Goal: Task Accomplishment & Management: Manage account settings

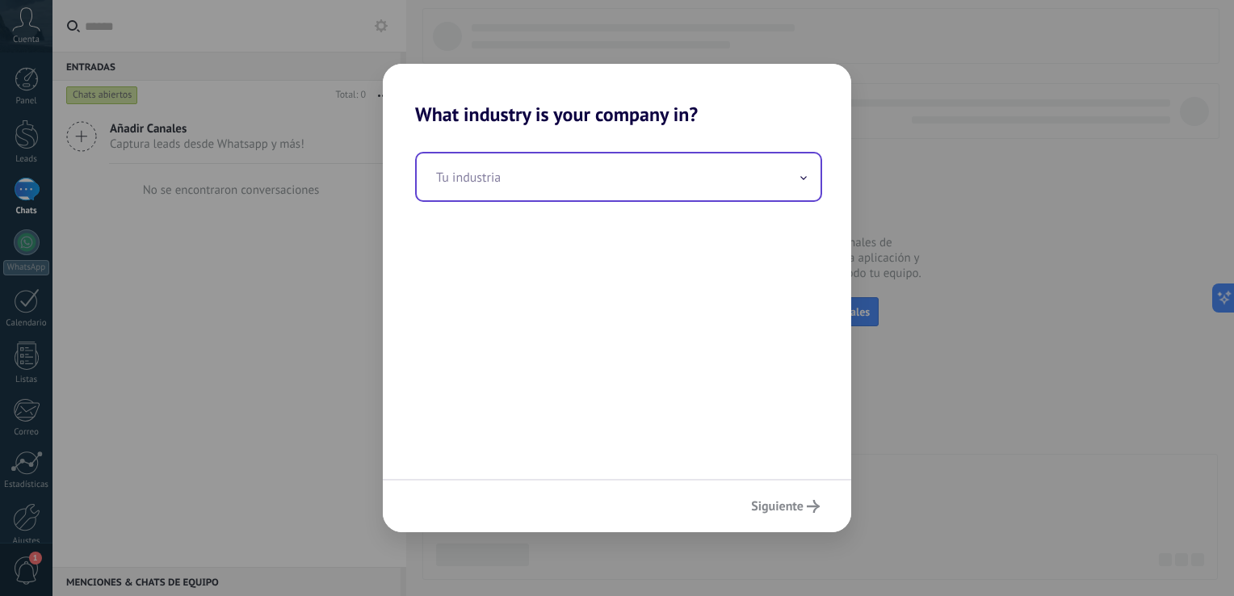
click at [800, 181] on span at bounding box center [804, 177] width 8 height 15
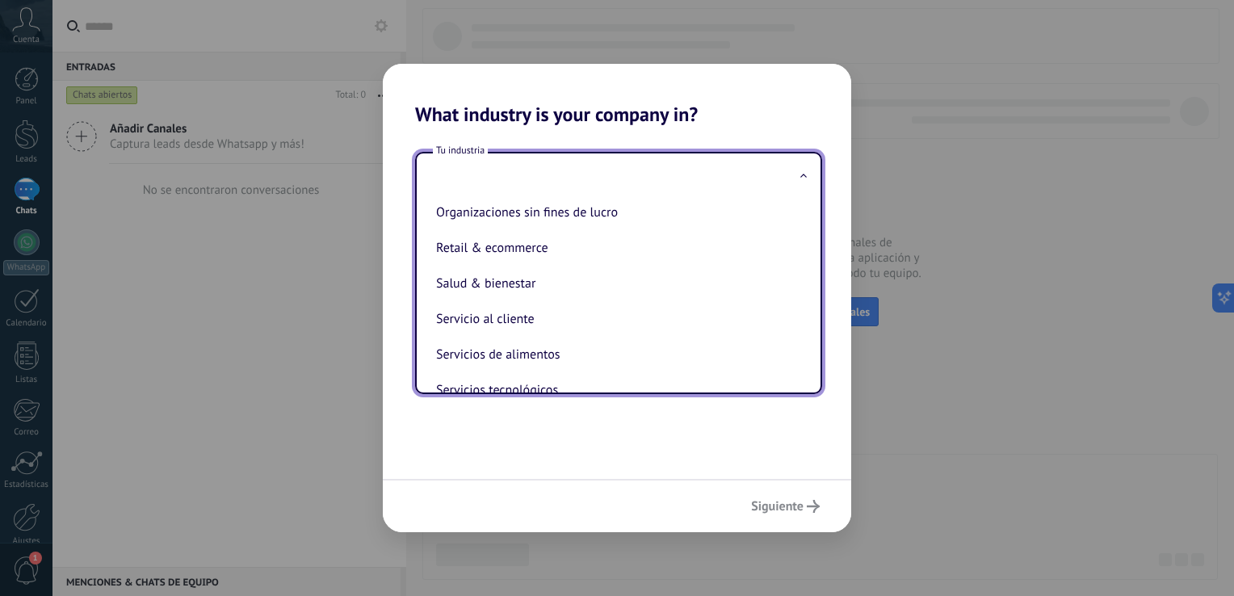
scroll to position [323, 0]
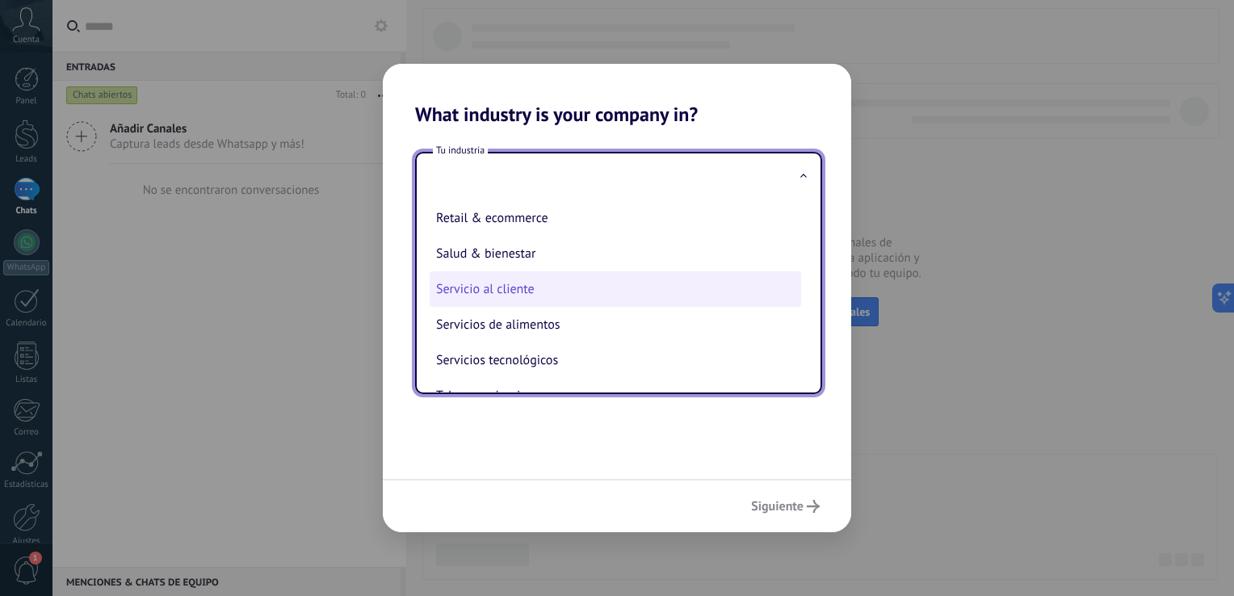
click at [599, 306] on li "Servicio al cliente" at bounding box center [616, 289] width 372 height 36
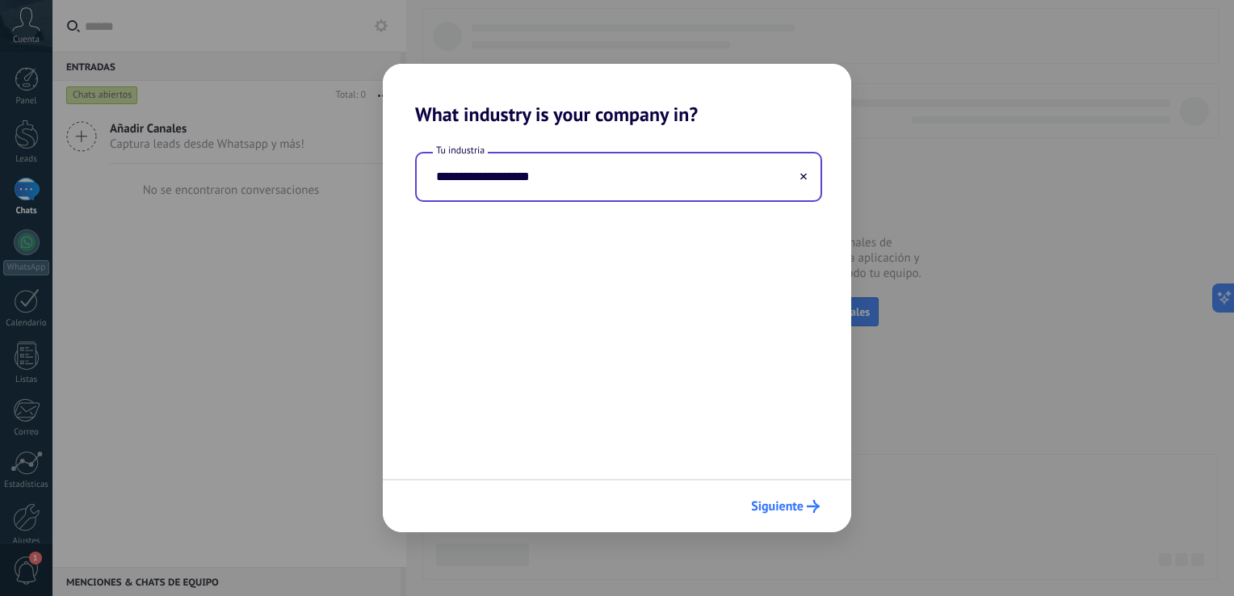
click at [801, 509] on span "Siguiente" at bounding box center [777, 506] width 53 height 11
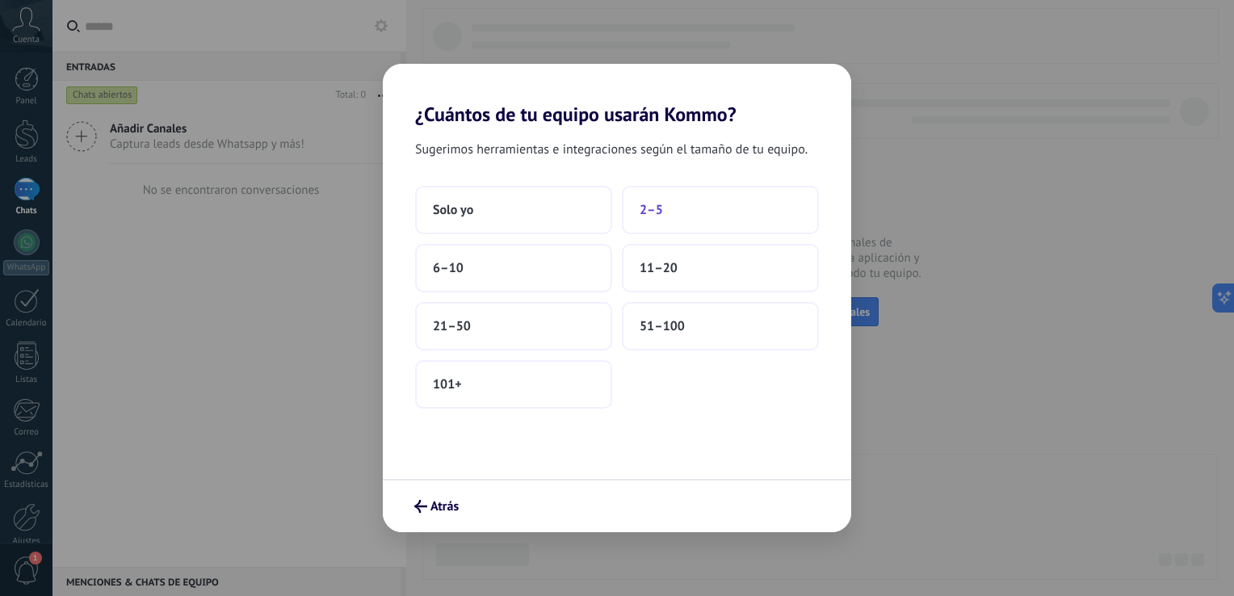
click at [670, 211] on button "2–5" at bounding box center [720, 210] width 197 height 48
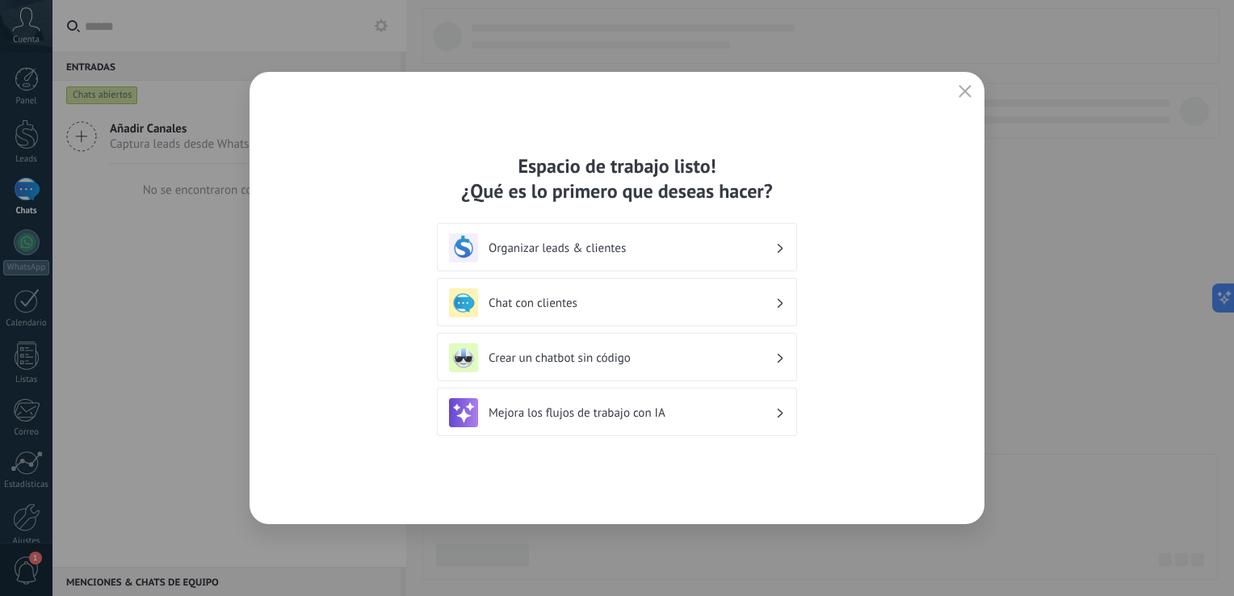
click at [781, 305] on use at bounding box center [781, 302] width 6 height 9
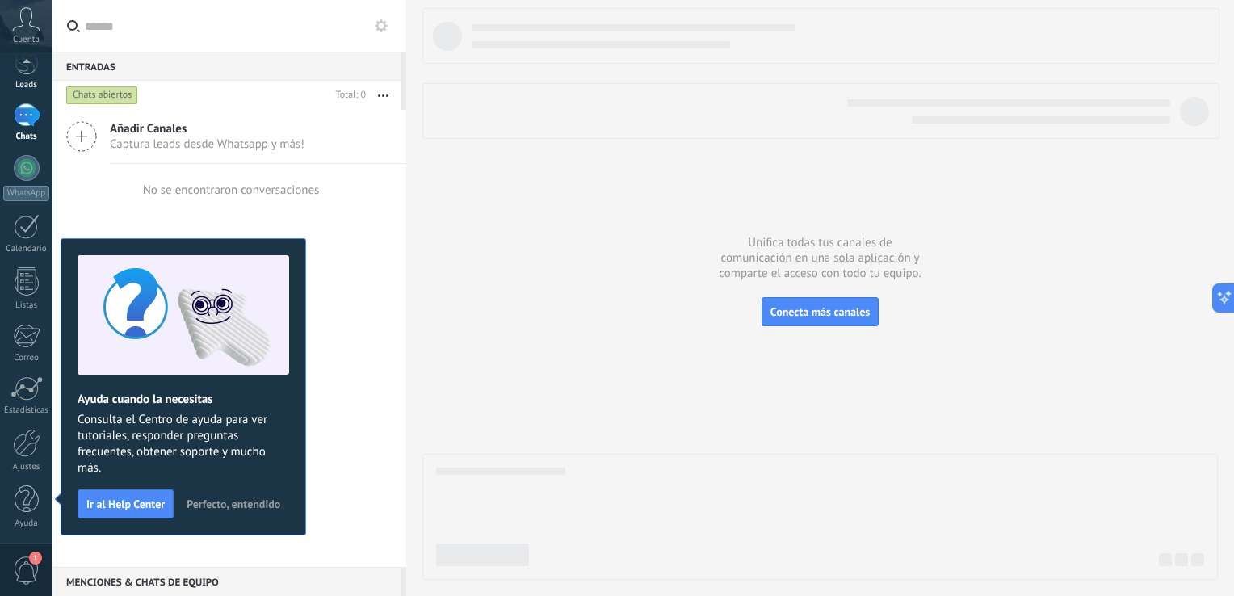
scroll to position [0, 0]
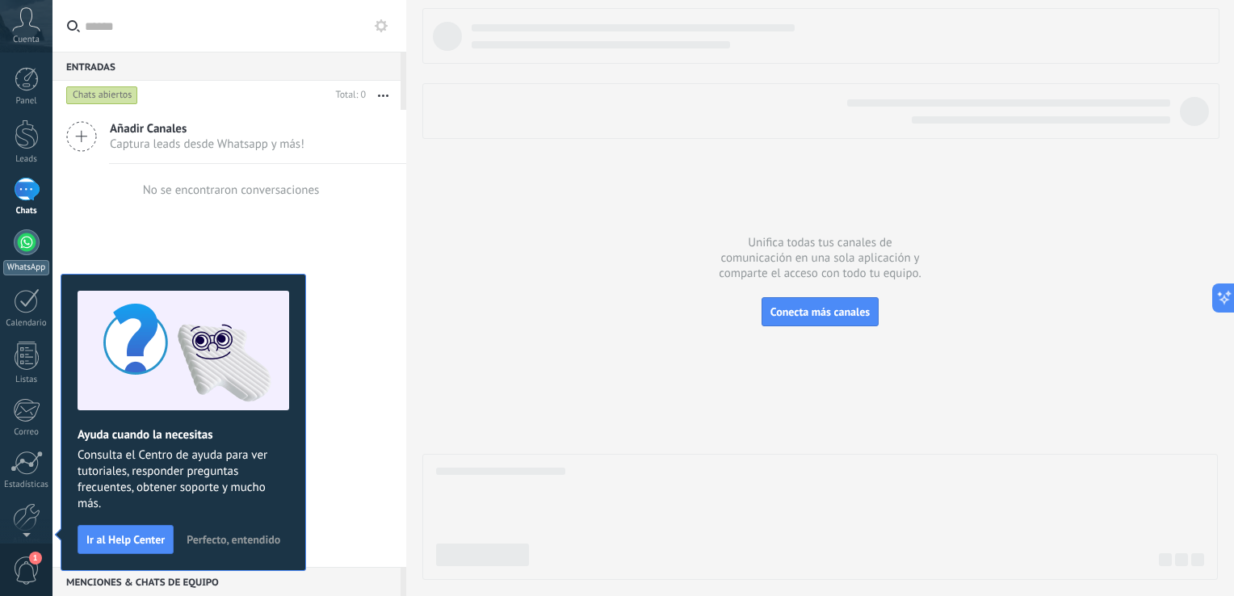
click at [23, 243] on div at bounding box center [27, 242] width 26 height 26
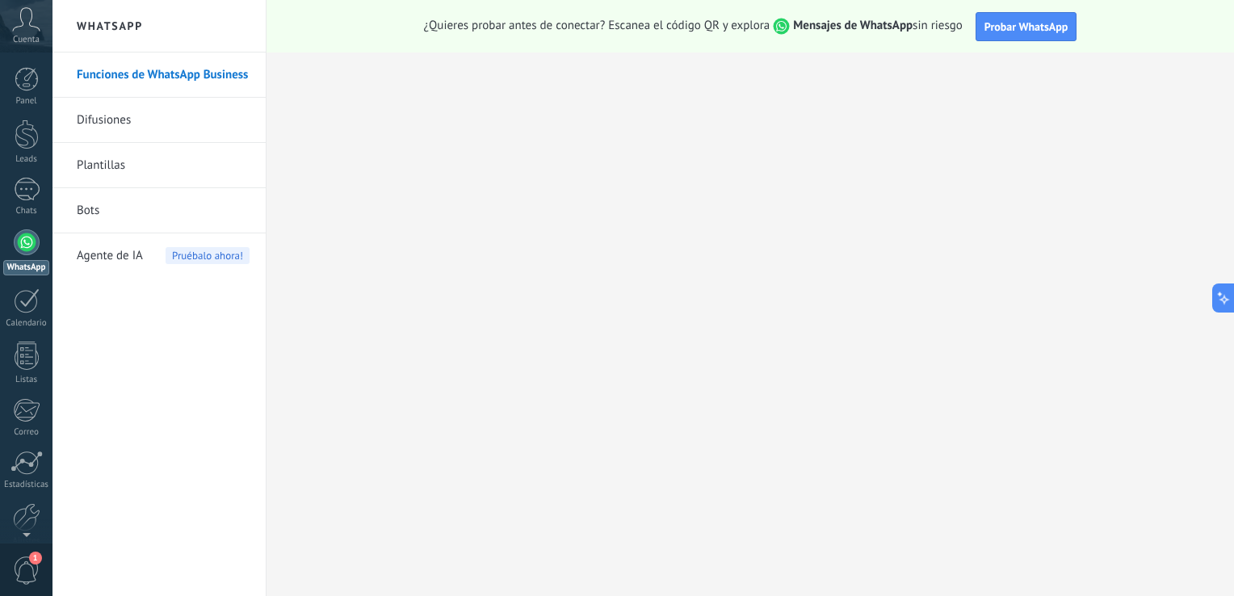
click at [92, 124] on link "Difusiones" at bounding box center [163, 120] width 173 height 45
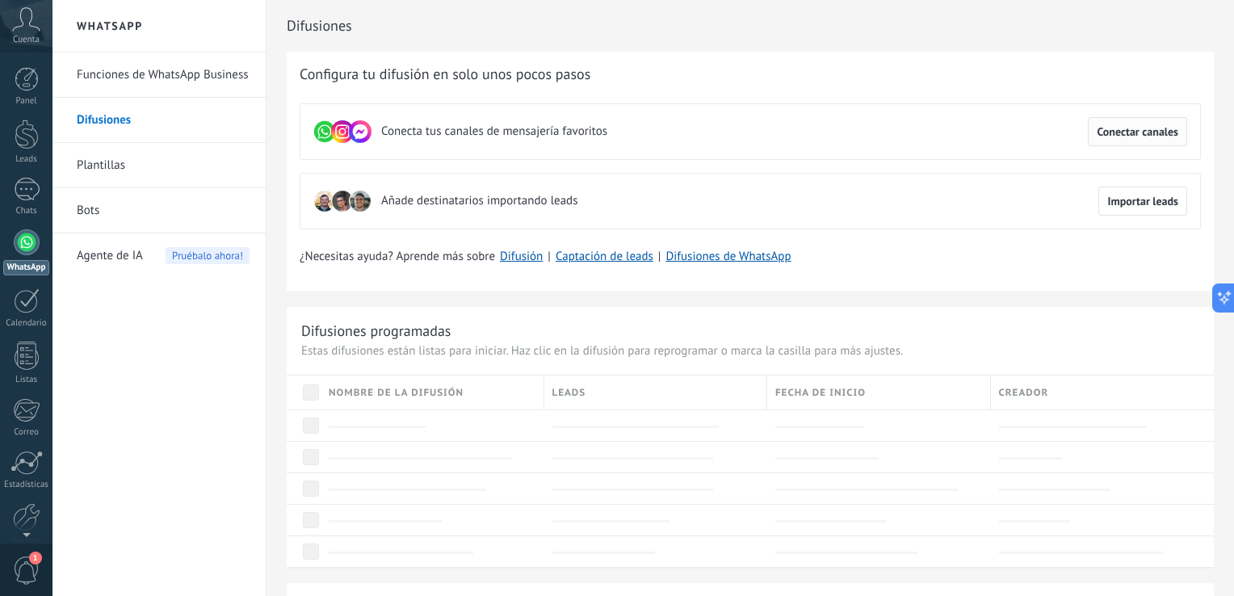
click at [1145, 126] on span "Conectar canales" at bounding box center [1138, 131] width 82 height 11
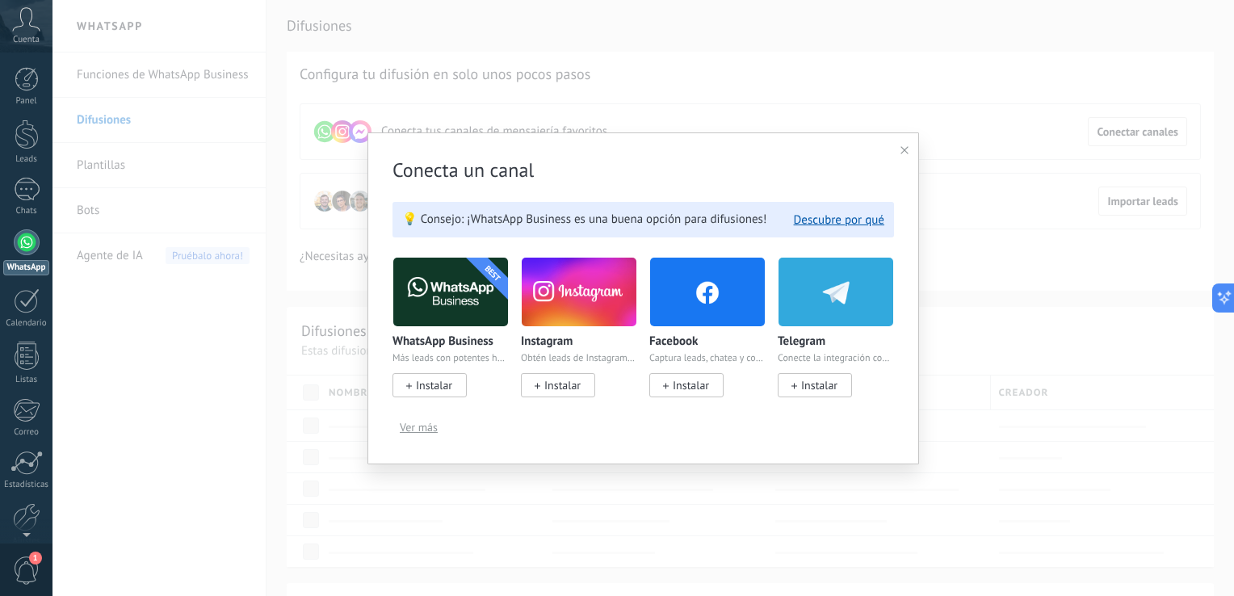
click at [461, 305] on img at bounding box center [450, 293] width 115 height 78
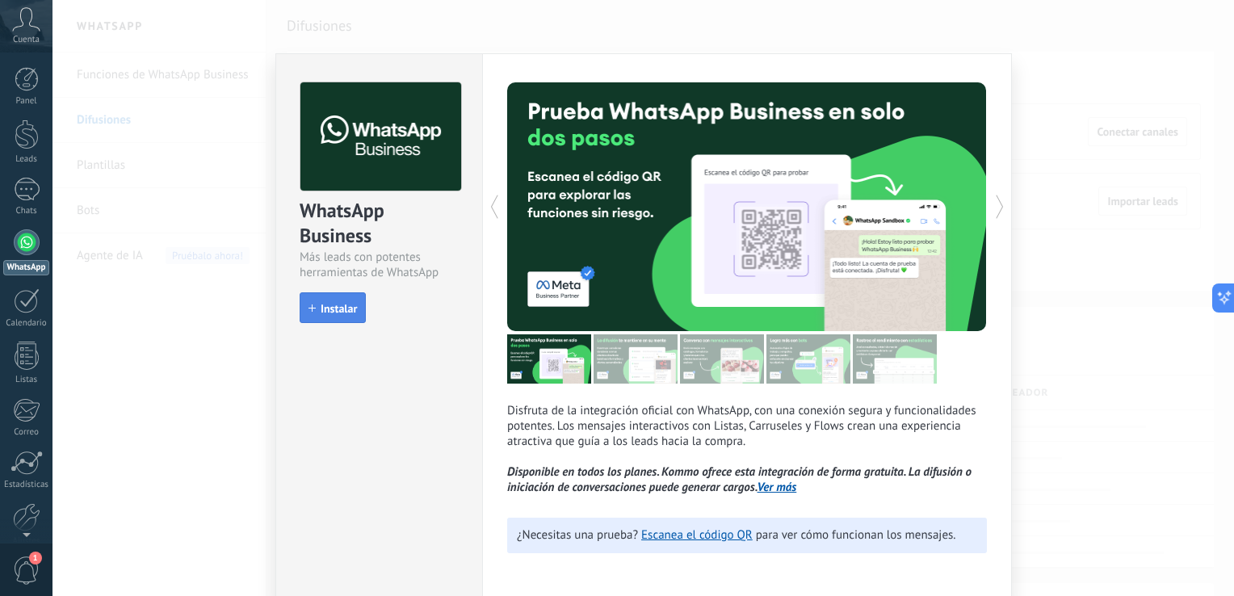
click at [340, 300] on button "Instalar" at bounding box center [333, 307] width 66 height 31
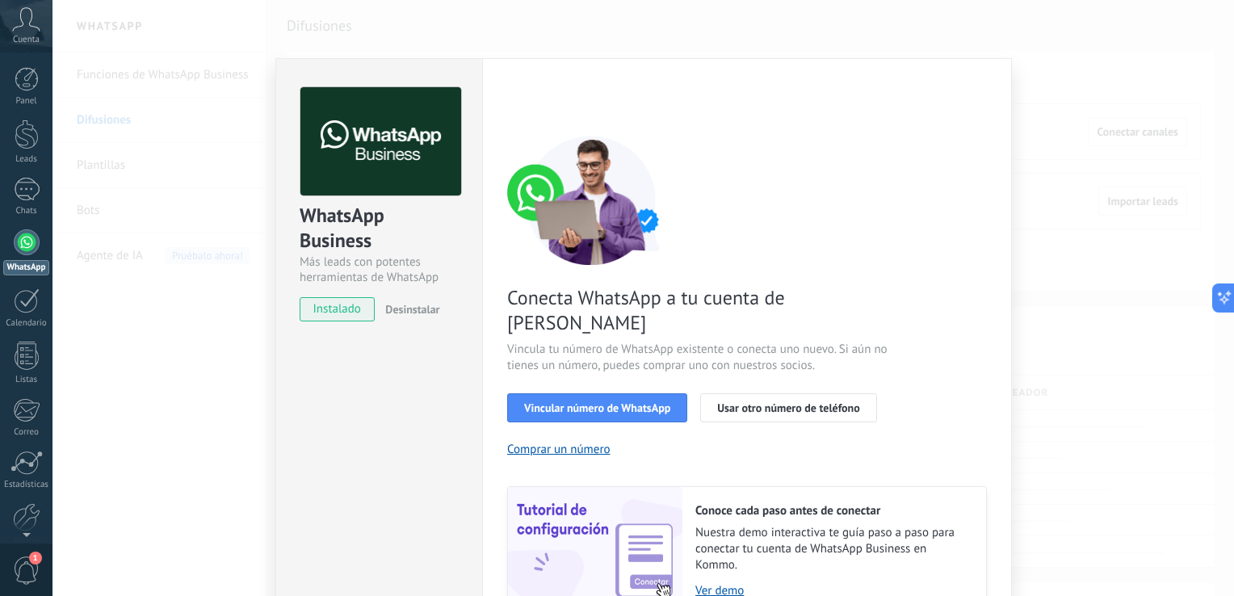
scroll to position [66, 0]
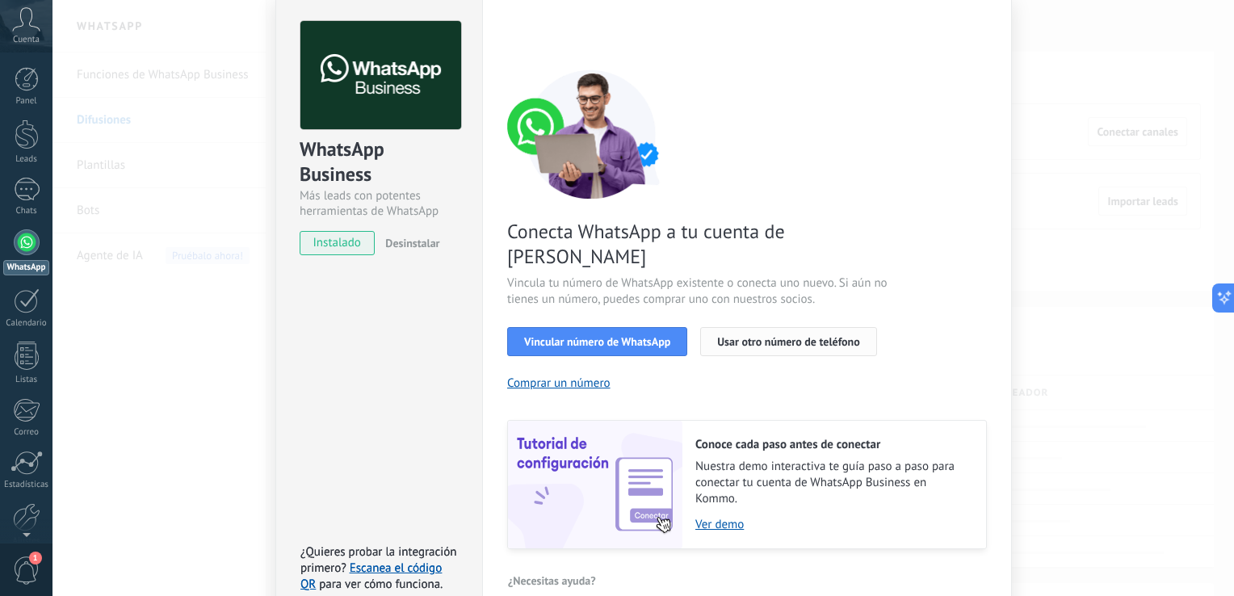
click at [817, 336] on span "Usar otro número de teléfono" at bounding box center [788, 341] width 142 height 11
click at [628, 336] on span "Vincular número de WhatsApp" at bounding box center [597, 341] width 146 height 11
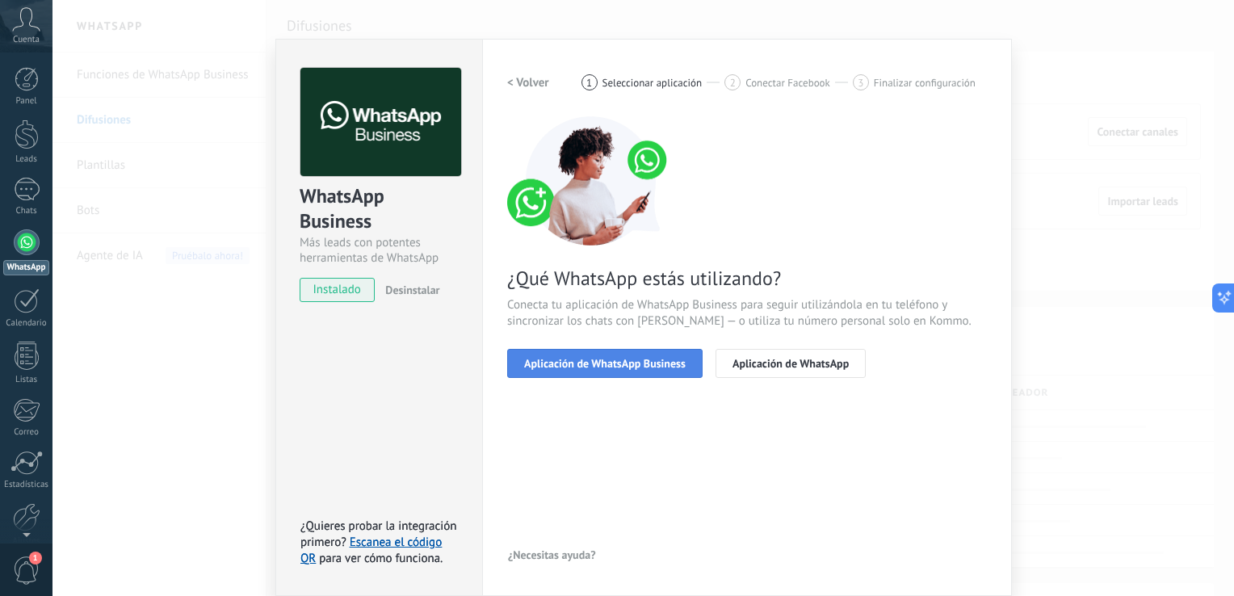
click at [587, 363] on span "Aplicación de WhatsApp Business" at bounding box center [605, 363] width 162 height 11
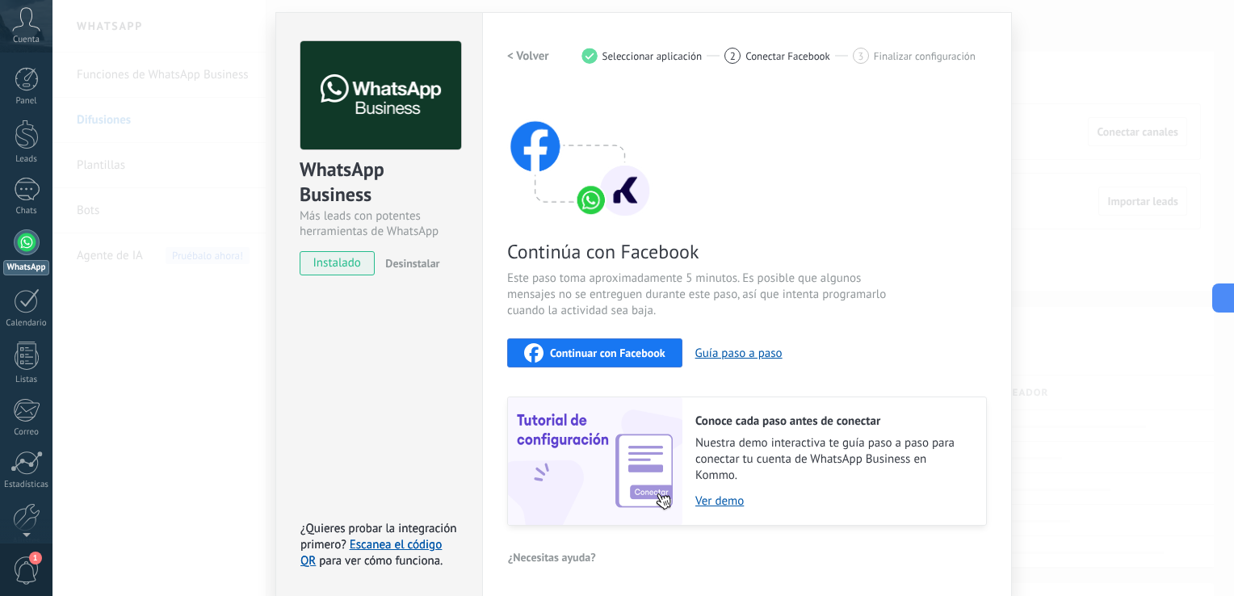
scroll to position [48, 0]
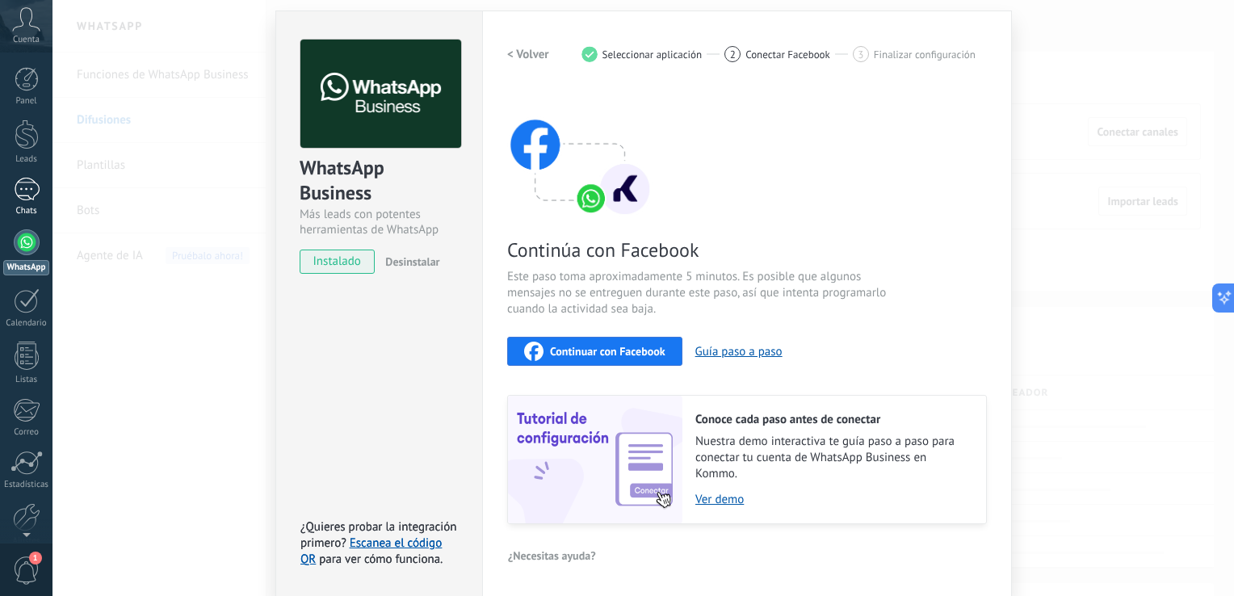
click at [20, 194] on div at bounding box center [27, 189] width 26 height 23
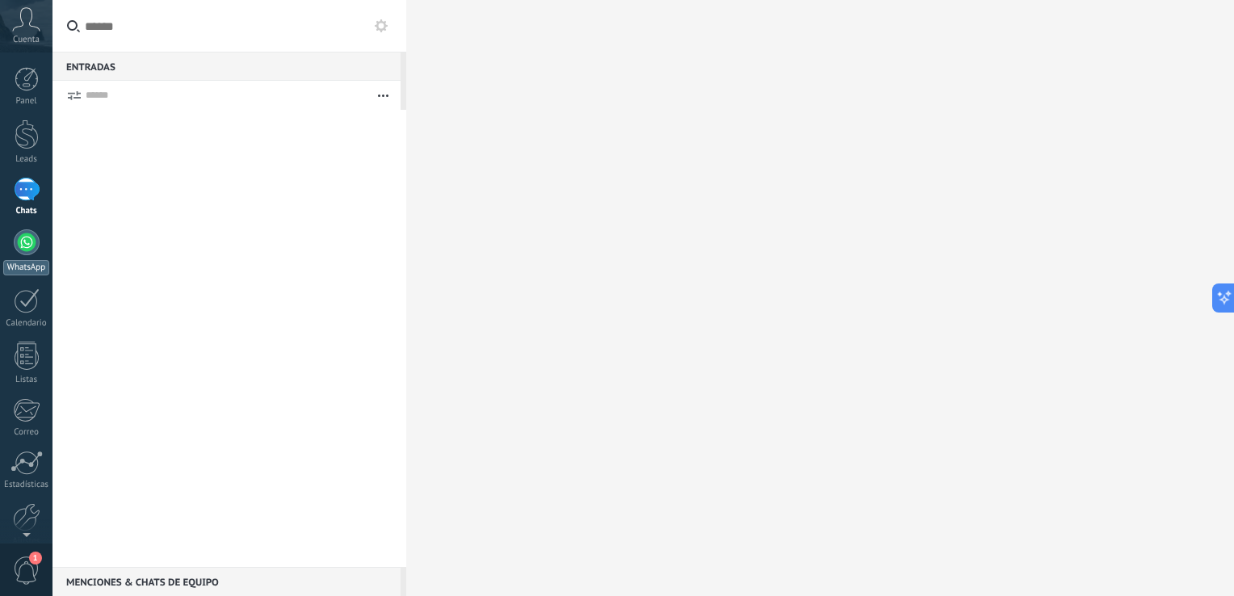
click at [25, 244] on div at bounding box center [27, 242] width 26 height 26
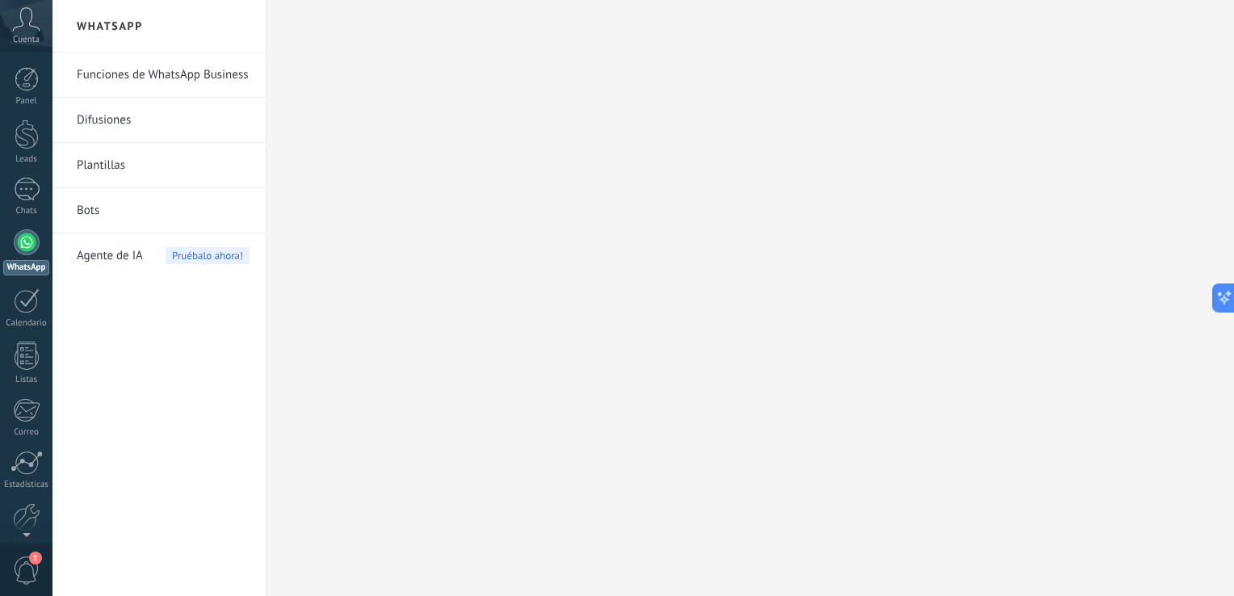
click at [94, 118] on link "Difusiones" at bounding box center [163, 120] width 173 height 45
click at [182, 257] on span "Pruébalo ahora!" at bounding box center [208, 255] width 84 height 17
click at [107, 250] on span "Agente de IA" at bounding box center [110, 255] width 66 height 45
click at [196, 258] on span "Pruébalo ahora!" at bounding box center [208, 255] width 84 height 17
click at [108, 161] on link "Plantillas" at bounding box center [163, 165] width 173 height 45
